Goal: Task Accomplishment & Management: Use online tool/utility

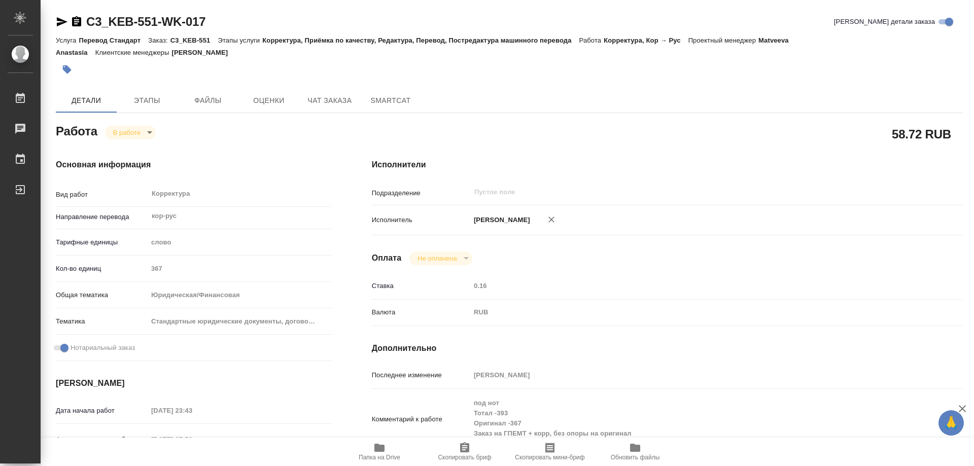
scroll to position [152, 0]
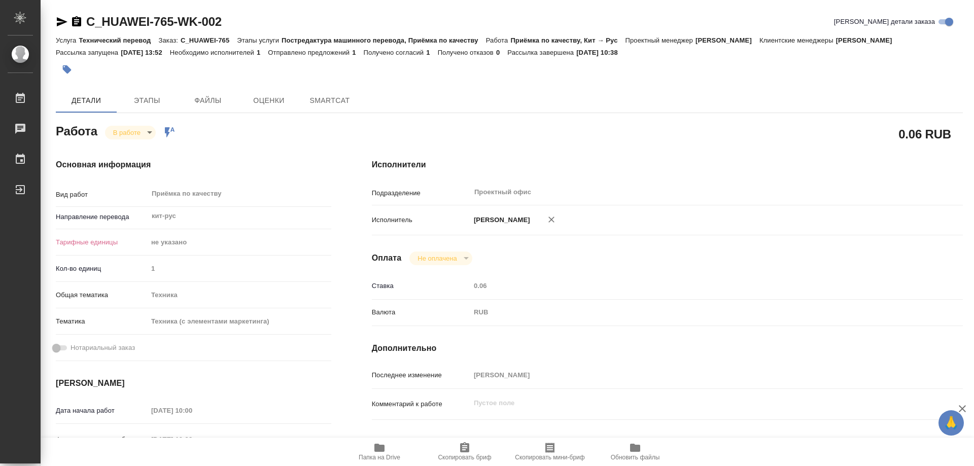
type textarea "x"
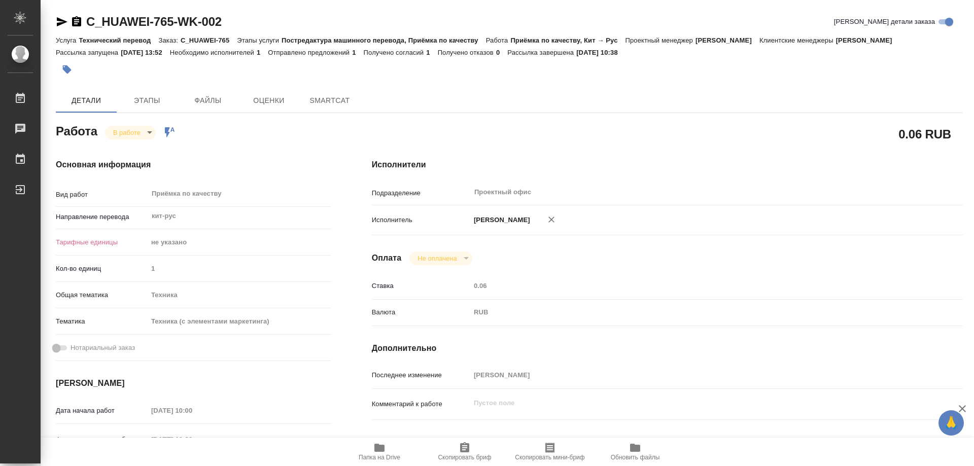
type textarea "x"
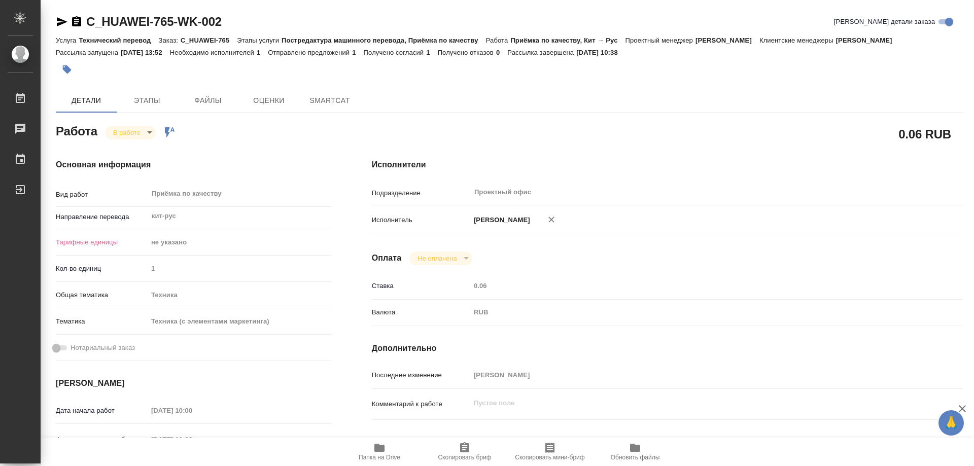
type textarea "x"
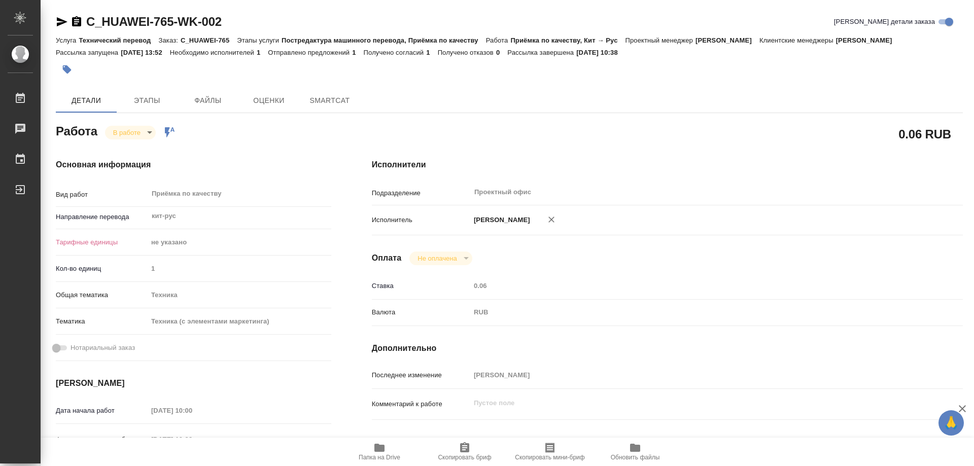
type textarea "x"
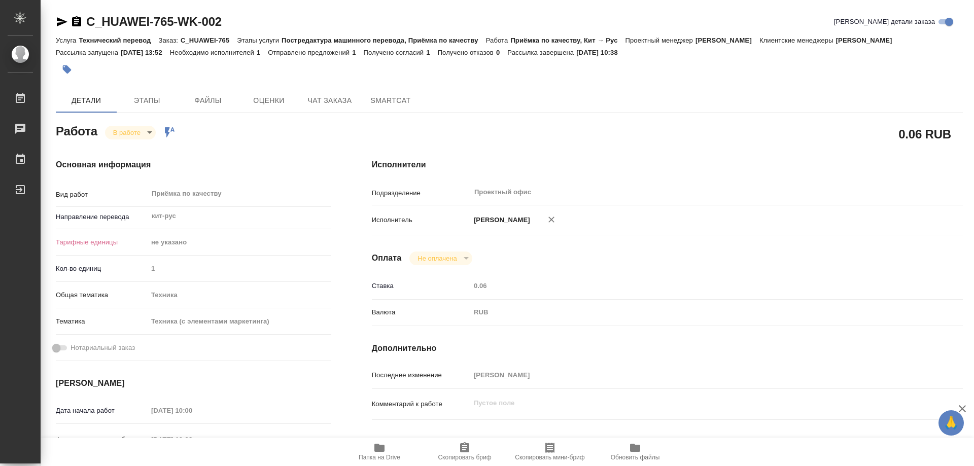
type textarea "x"
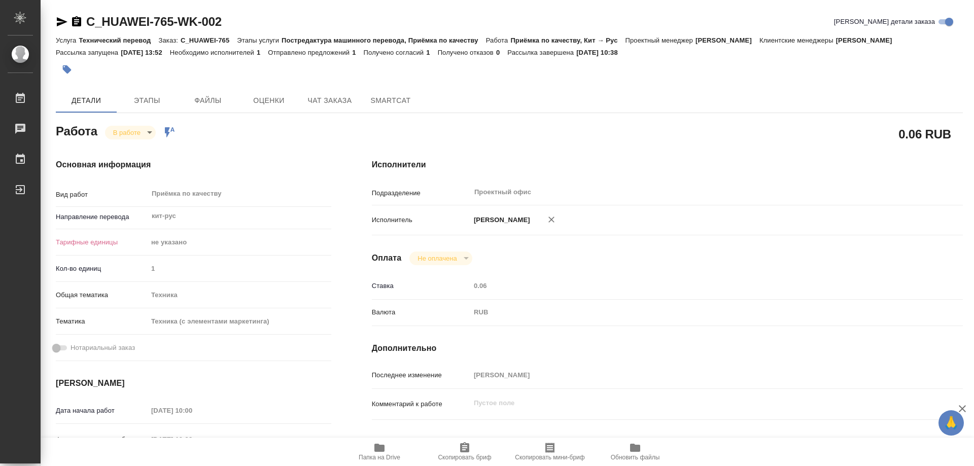
type textarea "x"
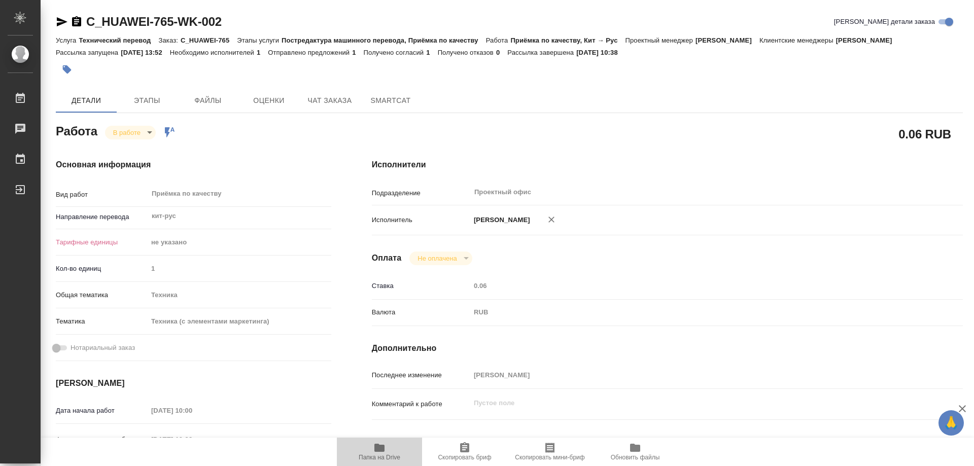
click at [375, 443] on icon "button" at bounding box center [379, 448] width 12 height 12
